Goal: Transaction & Acquisition: Obtain resource

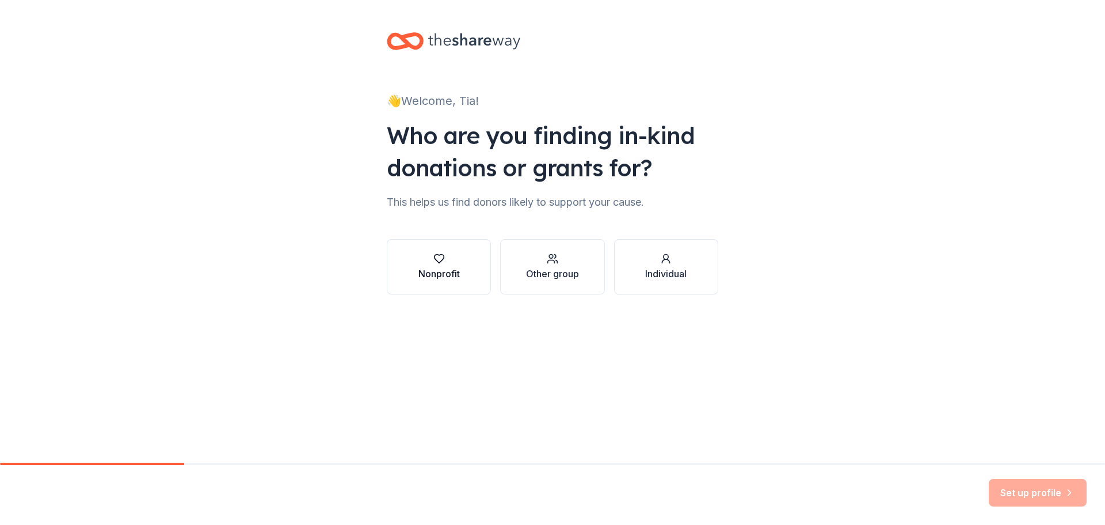
click at [440, 264] on icon "button" at bounding box center [440, 259] width 12 height 12
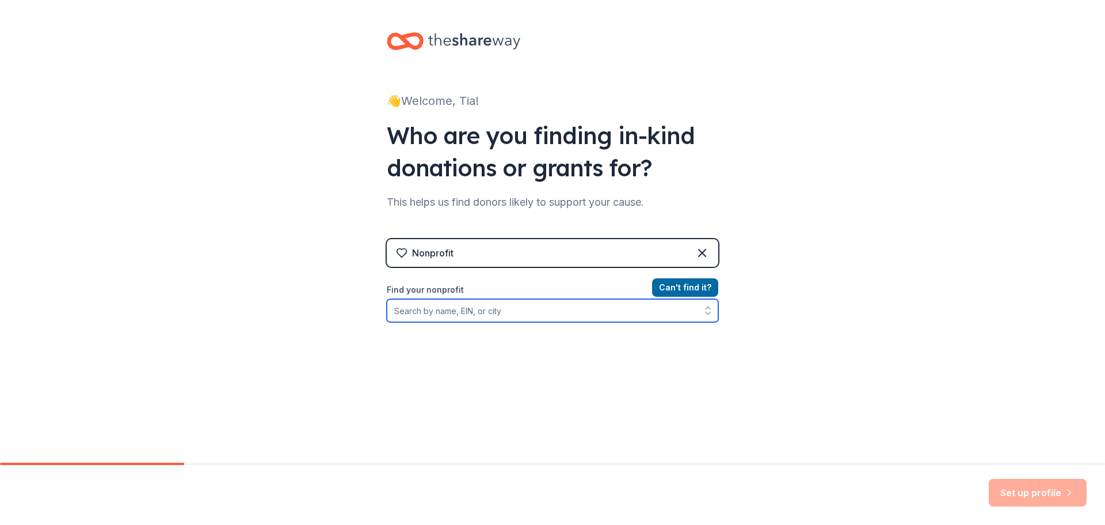
click at [503, 309] on input "Find your nonprofit" at bounding box center [553, 310] width 332 height 23
type input "Wi"
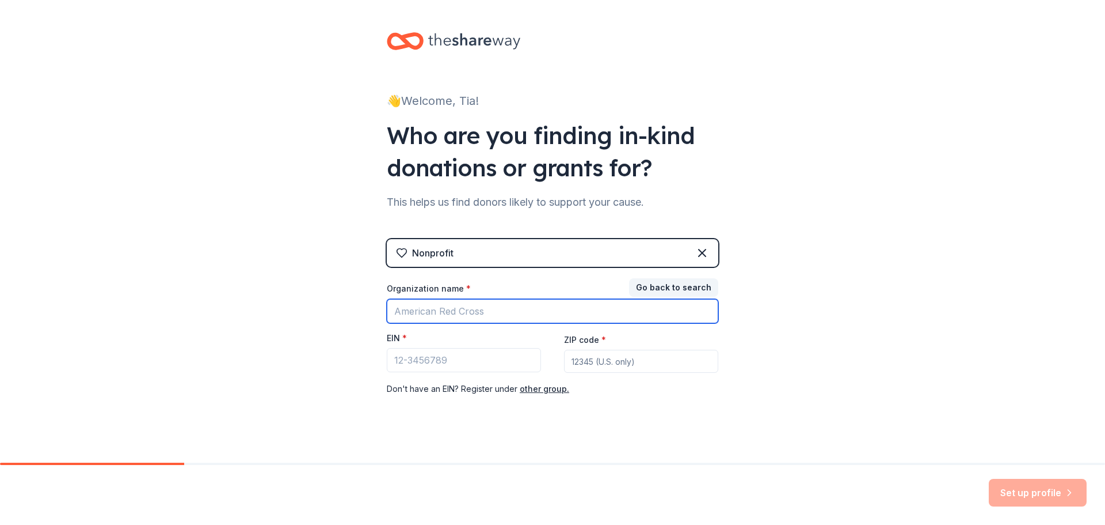
click at [497, 310] on input "Organization name *" at bounding box center [553, 311] width 332 height 24
type input "[GEOGRAPHIC_DATA]"
click at [699, 254] on icon at bounding box center [702, 252] width 7 height 7
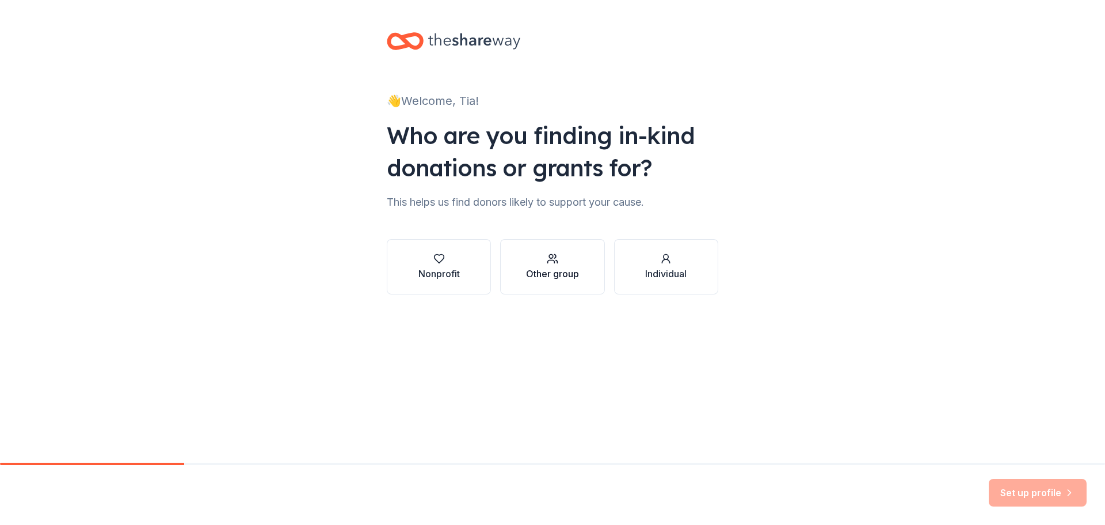
click at [548, 268] on div "Other group" at bounding box center [552, 274] width 53 height 14
